Goal: Navigation & Orientation: Find specific page/section

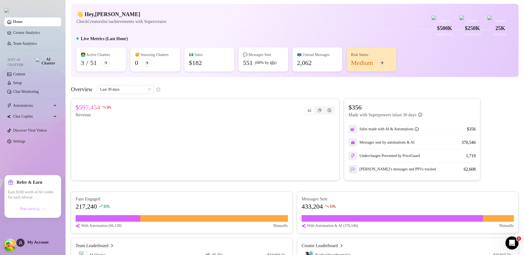
click at [29, 208] on span "Start earning" at bounding box center [30, 209] width 20 height 4
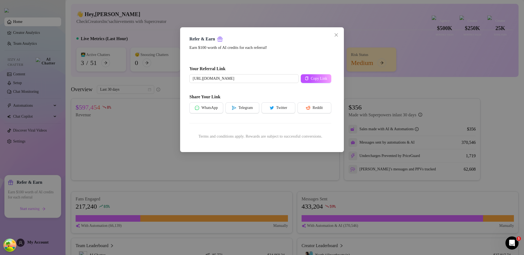
click at [195, 199] on div "Refer & Earn Earn $100 worth of AI credits for each referral! Your Referral Lin…" at bounding box center [262, 127] width 524 height 255
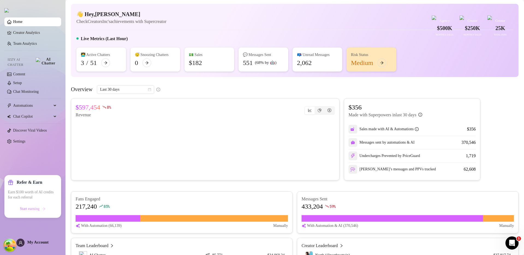
click at [38, 209] on span "Start earning" at bounding box center [30, 209] width 20 height 4
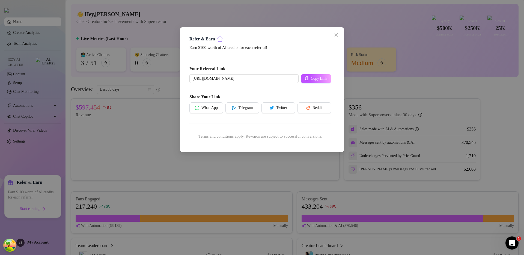
click at [159, 197] on div "Refer & Earn Earn $100 worth of AI credits for each referral! Your Referral Lin…" at bounding box center [262, 127] width 524 height 255
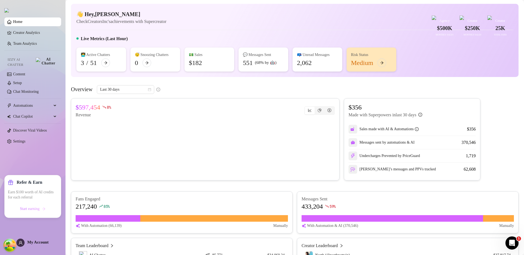
click at [38, 208] on span "Start earning" at bounding box center [30, 209] width 20 height 4
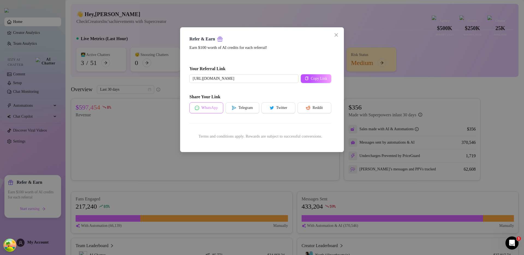
click at [217, 107] on span "WhatsApp" at bounding box center [209, 108] width 16 height 4
click at [214, 105] on button "WhatsApp" at bounding box center [206, 107] width 34 height 11
click at [338, 39] on button "Close" at bounding box center [336, 35] width 9 height 9
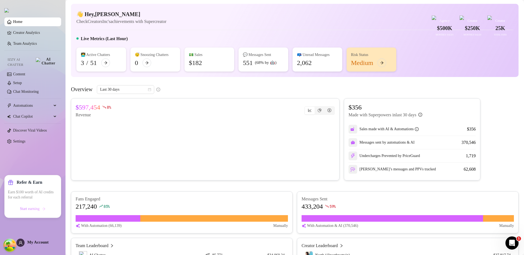
click at [26, 210] on span "Start earning" at bounding box center [30, 209] width 20 height 4
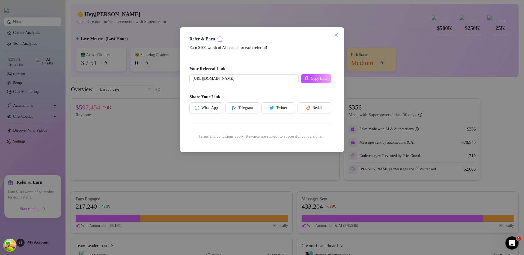
click at [192, 207] on div "Refer & Earn Earn $100 worth of AI credits for each referral! Your Referral Lin…" at bounding box center [262, 127] width 524 height 255
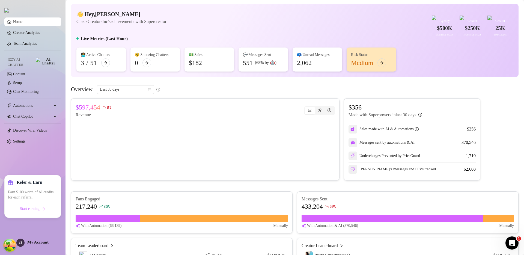
click at [34, 209] on span "Start earning" at bounding box center [30, 209] width 20 height 4
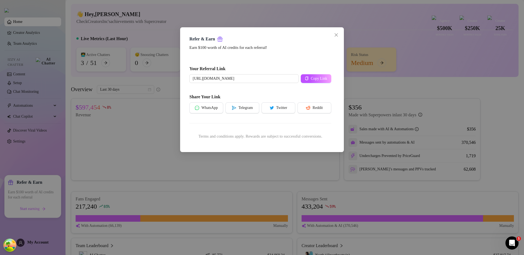
click at [33, 220] on div "Refer & Earn Earn $100 worth of AI credits for each referral! Your Referral Lin…" at bounding box center [262, 127] width 524 height 255
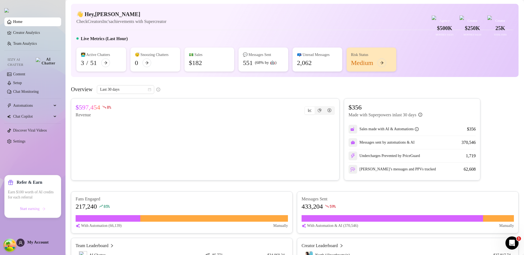
click at [34, 211] on button "Start earning" at bounding box center [33, 208] width 50 height 9
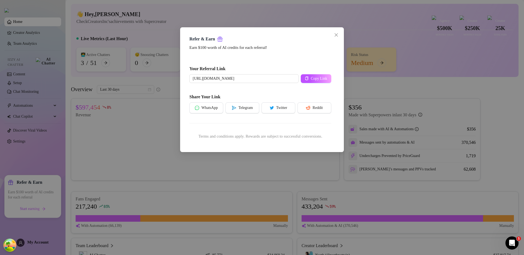
click at [34, 221] on div "Refer & Earn Earn $100 worth of AI credits for each referral! Your Referral Lin…" at bounding box center [262, 127] width 524 height 255
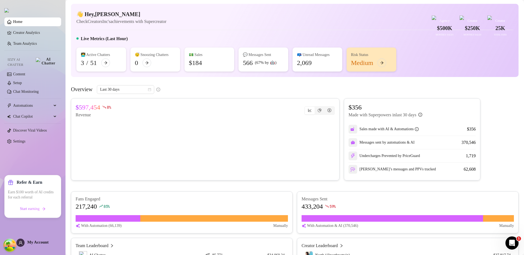
click at [259, 94] on div "Overview Last 30 days" at bounding box center [294, 89] width 447 height 9
click at [102, 200] on div "$597,454 8 % Revenue $356 Made with Superpowers in last 30 days Sales made with…" at bounding box center [294, 215] width 447 height 235
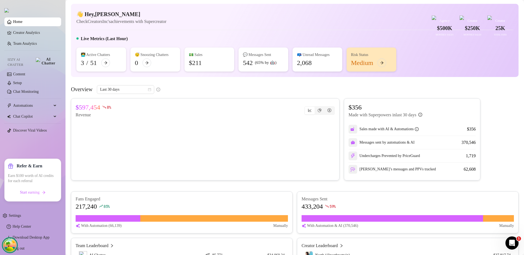
drag, startPoint x: 9, startPoint y: 244, endPoint x: 106, endPoint y: 204, distance: 104.8
click at [103, 205] on div "Home Creator Analytics Team Analytics Izzy AI Chatter Content Setup Chat Monito…" at bounding box center [262, 127] width 524 height 255
click at [106, 204] on div "$597,454 8 % Revenue $356 Made with Superpowers in last 30 days Sales made with…" at bounding box center [294, 215] width 447 height 235
click at [172, 113] on div "$597,454 8 % Revenue" at bounding box center [205, 139] width 268 height 82
click at [15, 217] on link "Settings" at bounding box center [15, 215] width 12 height 4
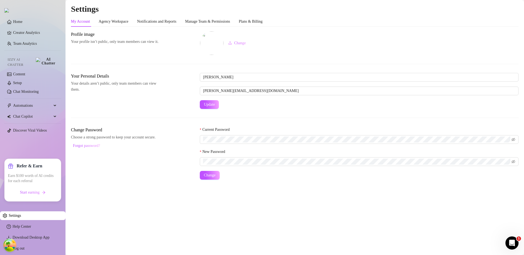
click at [84, 222] on main "Settings My Account Agency Workspace Notifications and Reports Manage Team & Pe…" at bounding box center [294, 127] width 458 height 255
click at [31, 226] on link "Help Center" at bounding box center [22, 226] width 19 height 4
click at [99, 192] on main "Settings My Account Agency Workspace Notifications and Reports Manage Team & Pe…" at bounding box center [294, 127] width 458 height 255
click at [123, 231] on main "Settings My Account Agency Workspace Notifications and Reports Manage Team & Pe…" at bounding box center [294, 127] width 458 height 255
click at [38, 228] on link "Help Center" at bounding box center [28, 226] width 19 height 4
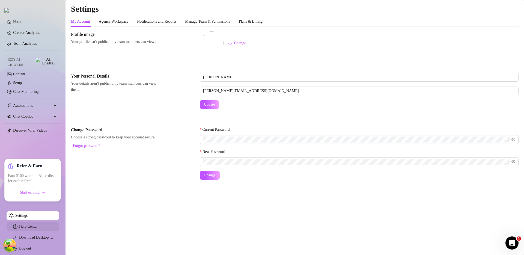
click at [37, 228] on link "Help Center" at bounding box center [28, 226] width 19 height 4
click at [33, 226] on link "Help Center" at bounding box center [28, 226] width 19 height 4
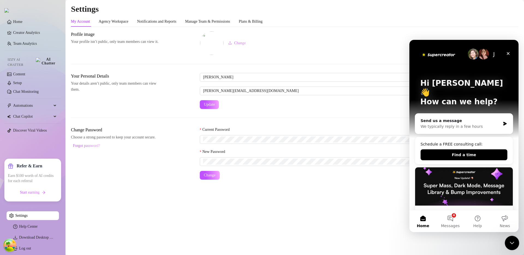
click at [510, 240] on icon "Close Intercom Messenger" at bounding box center [511, 242] width 7 height 7
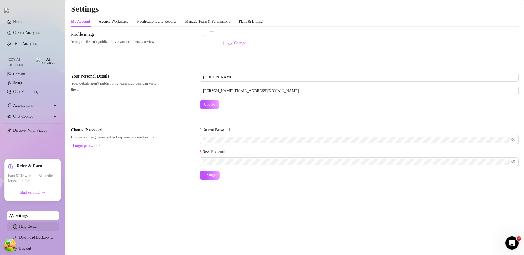
click at [22, 225] on link "Help Center" at bounding box center [28, 226] width 19 height 4
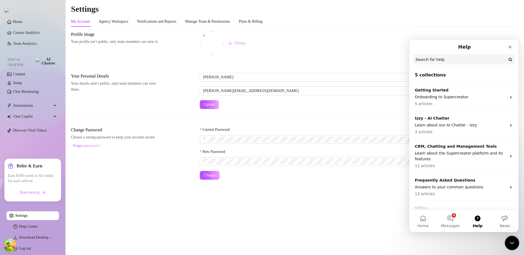
click at [510, 241] on icon "Close Intercom Messenger" at bounding box center [511, 242] width 7 height 7
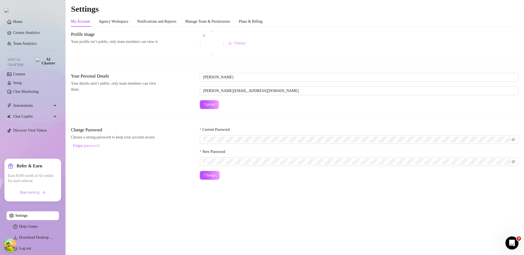
click at [153, 194] on main "Settings My Account Agency Workspace Notifications and Reports Manage Team & Pe…" at bounding box center [294, 127] width 458 height 255
